Goal: Navigation & Orientation: Locate item on page

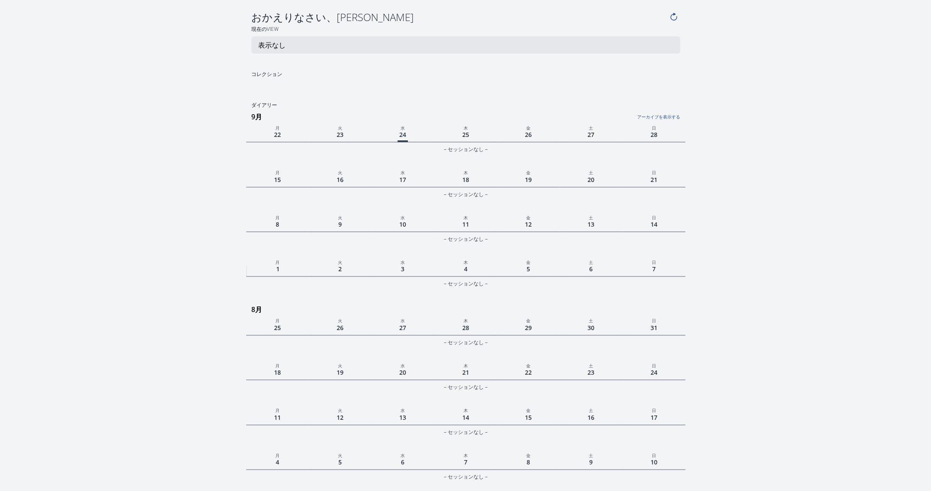
click at [673, 115] on link "アーカイブを表示する" at bounding box center [606, 114] width 146 height 11
click at [670, 117] on link "アーカイブを非表示にする" at bounding box center [606, 114] width 146 height 11
click at [670, 117] on link "アーカイブを表示する" at bounding box center [606, 114] width 146 height 11
click at [670, 117] on link "アーカイブを非表示にする" at bounding box center [606, 114] width 146 height 11
click at [670, 117] on link "アーカイブを表示する" at bounding box center [606, 114] width 146 height 11
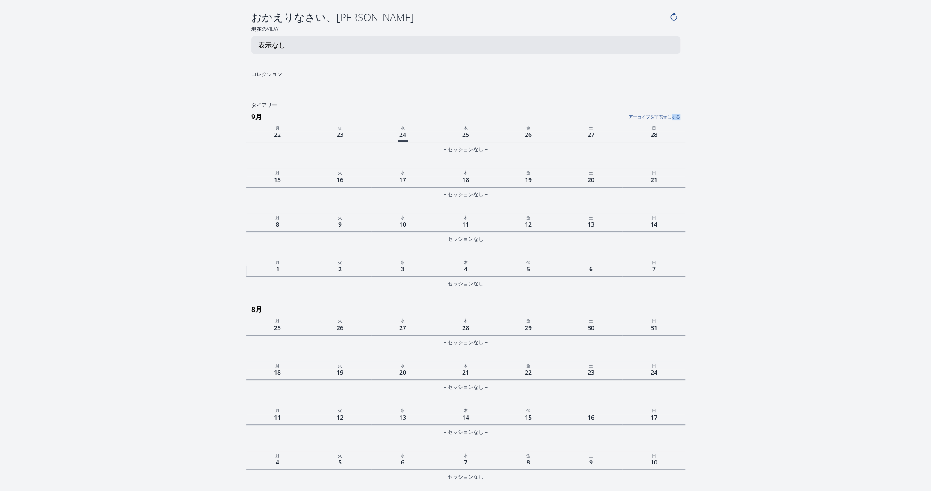
click at [670, 117] on link "アーカイブを非表示にする" at bounding box center [606, 114] width 146 height 11
click at [670, 117] on link "アーカイブを表示する" at bounding box center [606, 114] width 146 height 11
click at [670, 117] on link "アーカイブを非表示にする" at bounding box center [606, 114] width 146 height 11
click at [670, 117] on link "アーカイブを表示する" at bounding box center [606, 114] width 146 height 11
click at [670, 117] on link "アーカイブを非表示にする" at bounding box center [606, 114] width 146 height 11
